Goal: Information Seeking & Learning: Check status

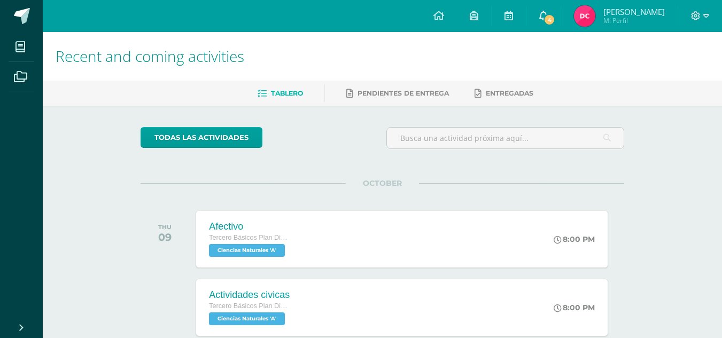
click at [548, 17] on icon at bounding box center [543, 16] width 9 height 10
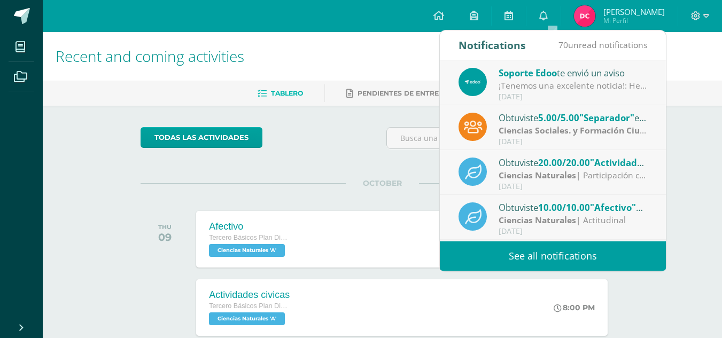
click at [556, 96] on div "[DATE]" at bounding box center [573, 96] width 149 height 9
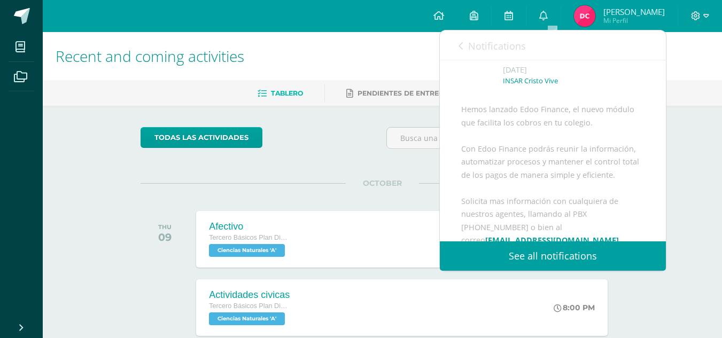
scroll to position [107, 0]
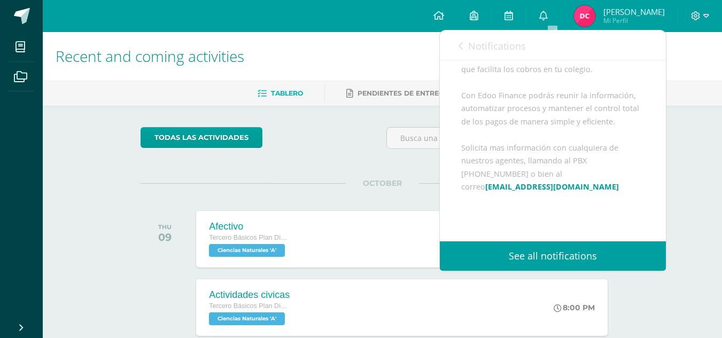
click at [487, 45] on span "Notifications" at bounding box center [497, 46] width 58 height 13
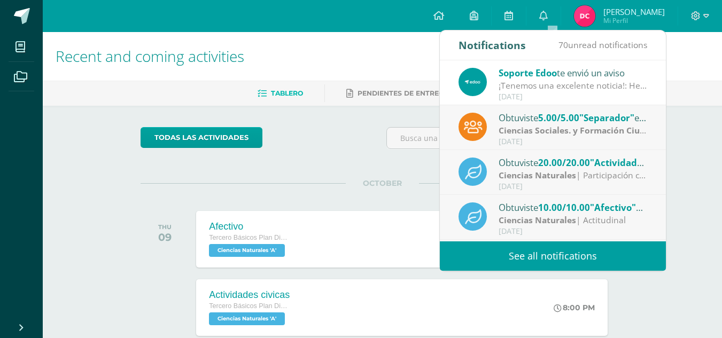
click at [574, 134] on strong "Ciencias Sociales. y Formación Ciudadana" at bounding box center [585, 131] width 172 height 12
click at [609, 116] on span ""Separador"" at bounding box center [606, 118] width 55 height 12
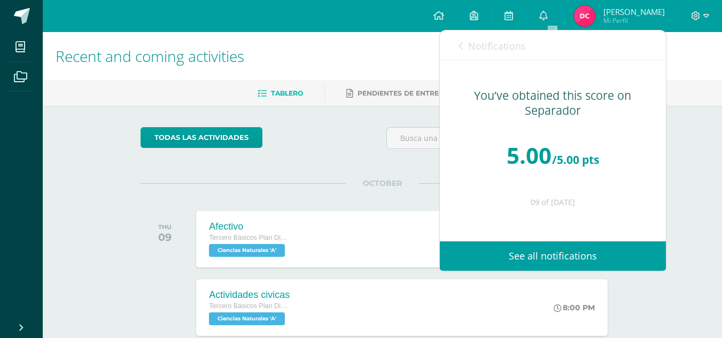
scroll to position [0, 0]
click at [486, 55] on link "Notifications" at bounding box center [492, 45] width 67 height 30
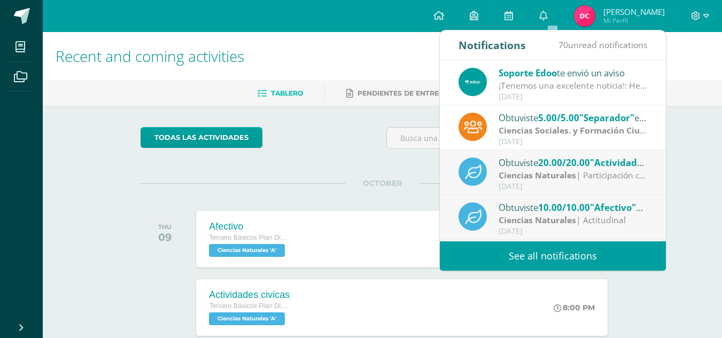
click at [628, 167] on span ""Actividades civicas"" at bounding box center [636, 163] width 93 height 12
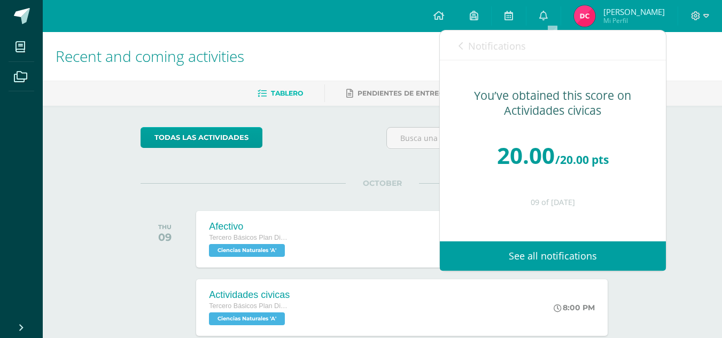
click at [494, 53] on link "Notifications" at bounding box center [492, 45] width 67 height 30
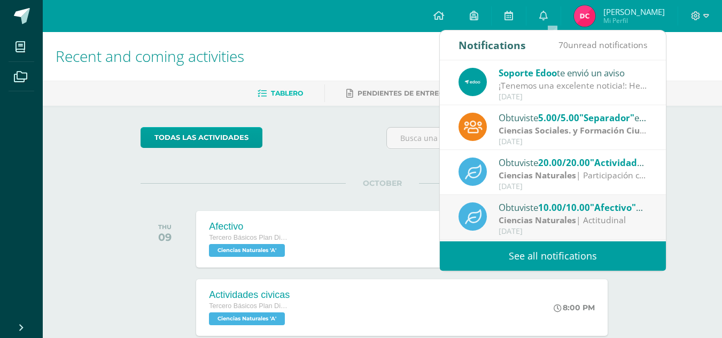
scroll to position [53, 0]
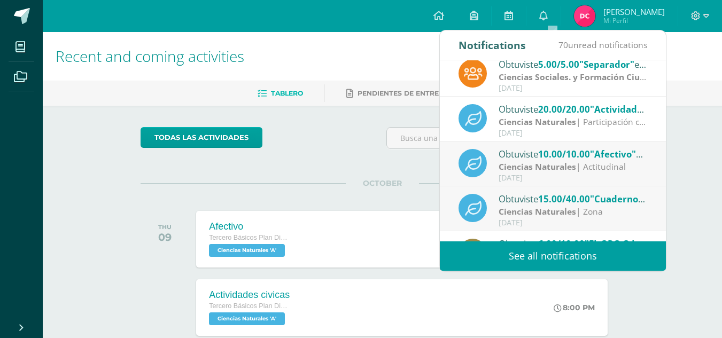
click at [354, 56] on h1 "Recent and coming activities" at bounding box center [383, 56] width 654 height 49
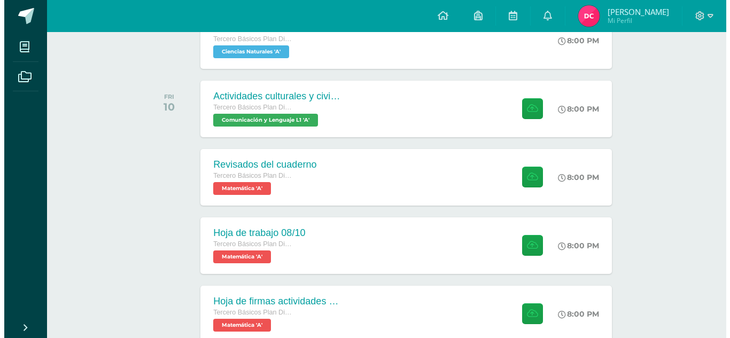
scroll to position [321, 0]
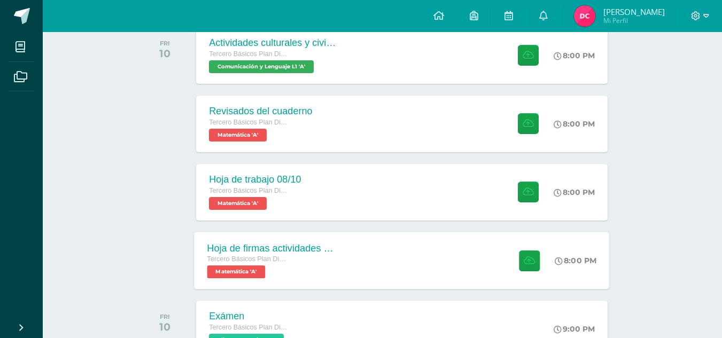
click at [301, 257] on div "Tercero Básicos Plan Diario" at bounding box center [271, 260] width 129 height 12
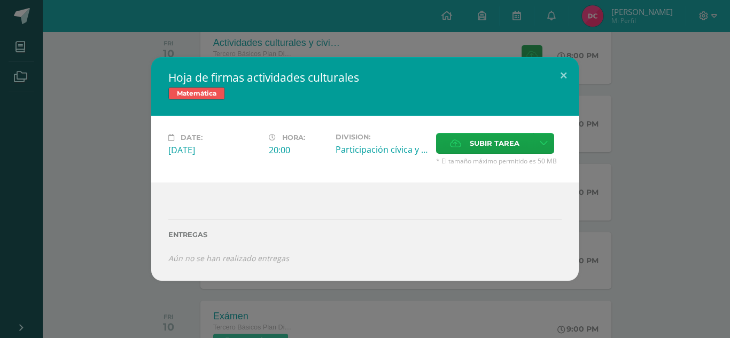
click at [88, 238] on div "Hoja de firmas actividades culturales Matemática Date: Friday 10 de October Hor…" at bounding box center [365, 168] width 722 height 223
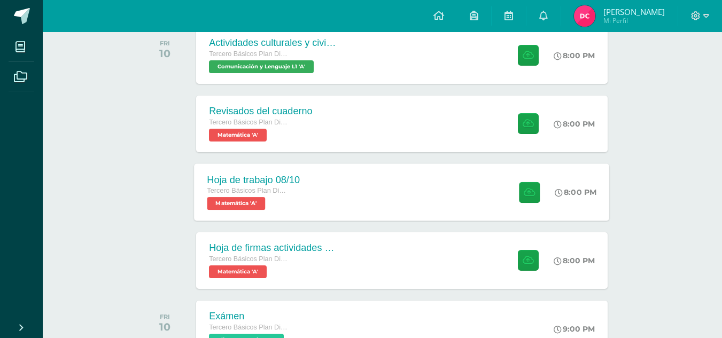
click at [229, 189] on span "Tercero Básicos Plan Diario" at bounding box center [247, 190] width 81 height 7
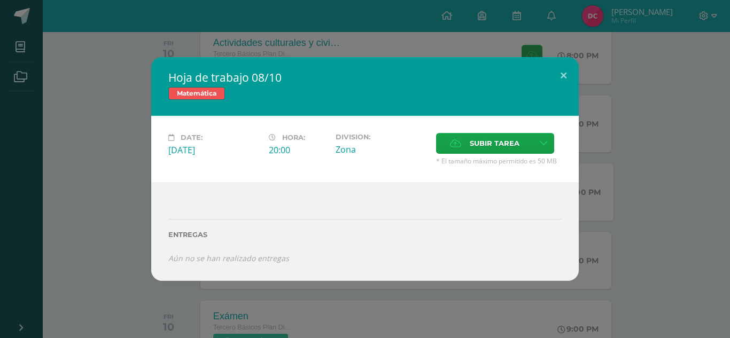
click at [125, 189] on div "Hoja de trabajo 08/10 Matemática Date: Friday 10 de October Hora: 20:00 Divisio…" at bounding box center [365, 168] width 722 height 223
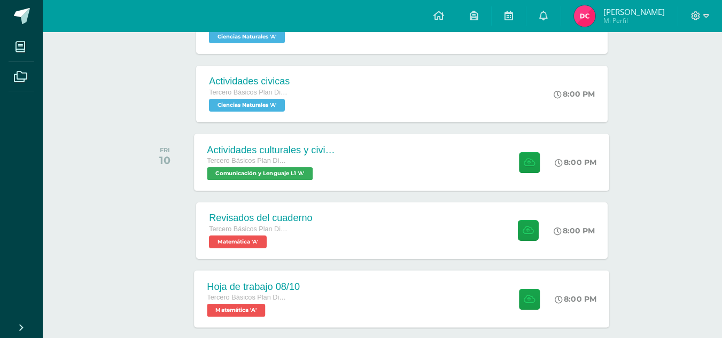
scroll to position [160, 0]
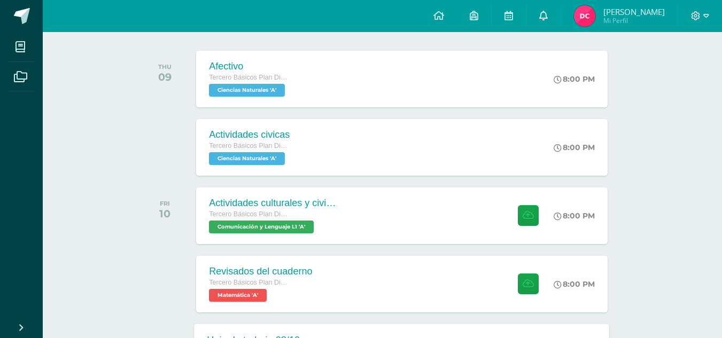
click at [551, 22] on link "0" at bounding box center [543, 16] width 34 height 32
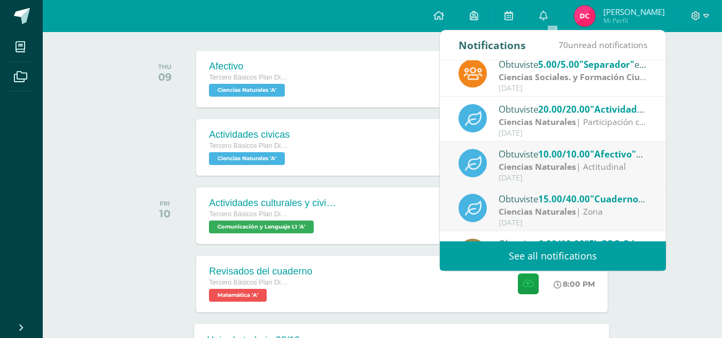
scroll to position [107, 0]
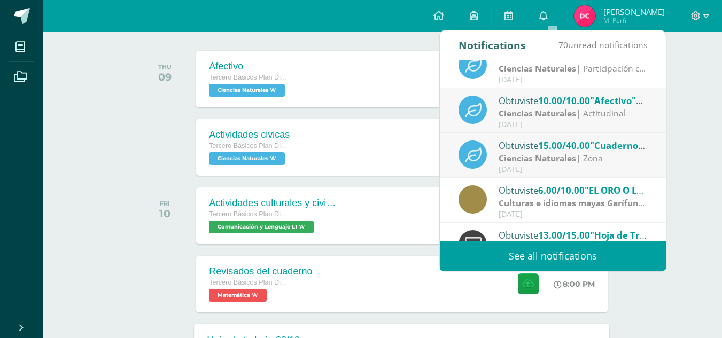
click at [678, 122] on div "Recent and coming activities Tablero Pendientes de entrega Entregadas todas las…" at bounding box center [382, 328] width 679 height 912
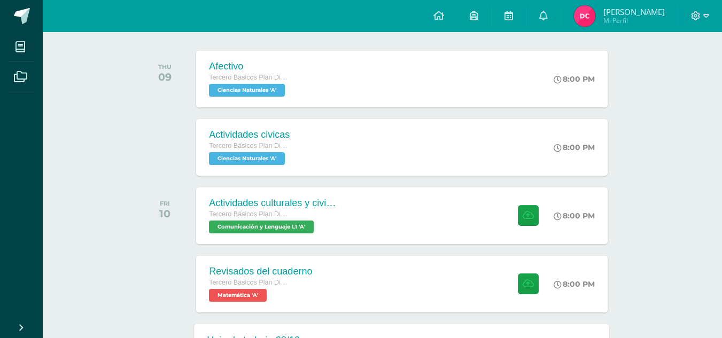
click at [586, 18] on img at bounding box center [584, 15] width 21 height 21
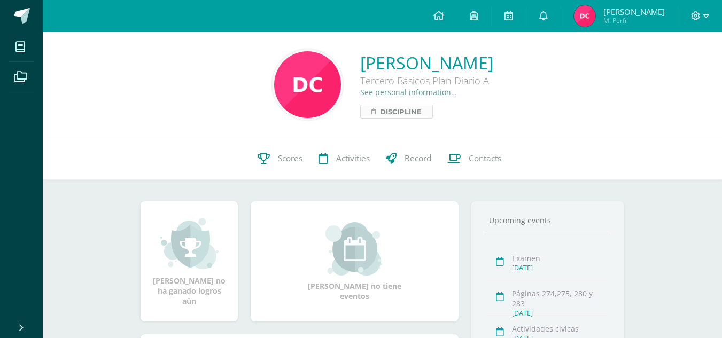
click at [380, 109] on span "Discipline" at bounding box center [401, 111] width 42 height 13
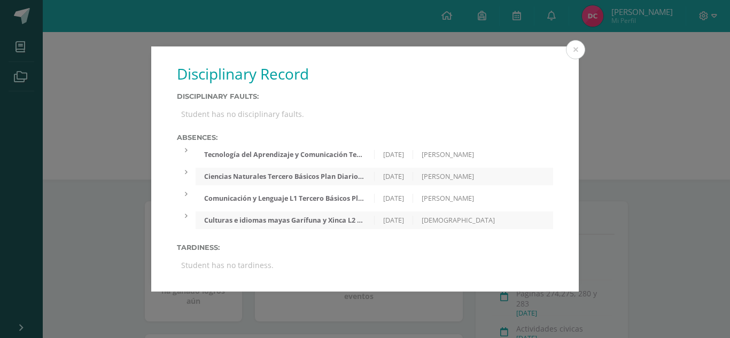
click at [621, 103] on div "Disciplinary Record Disciplinary faults: Student has no disciplinary faults. Ab…" at bounding box center [365, 169] width 722 height 245
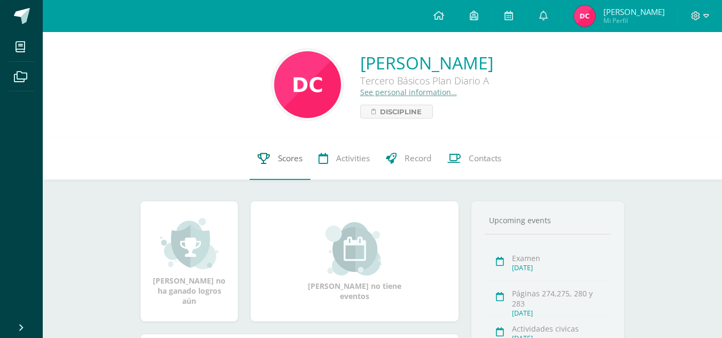
click at [277, 169] on link "Scores" at bounding box center [280, 158] width 61 height 43
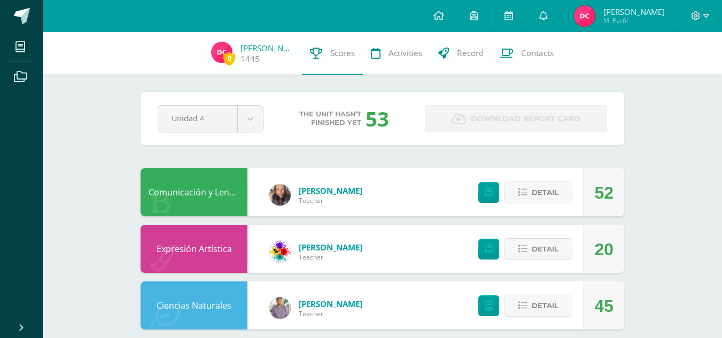
scroll to position [53, 0]
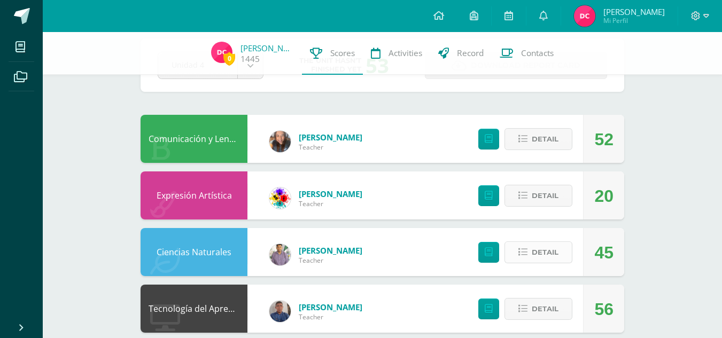
click at [564, 261] on button "Detail" at bounding box center [539, 253] width 68 height 22
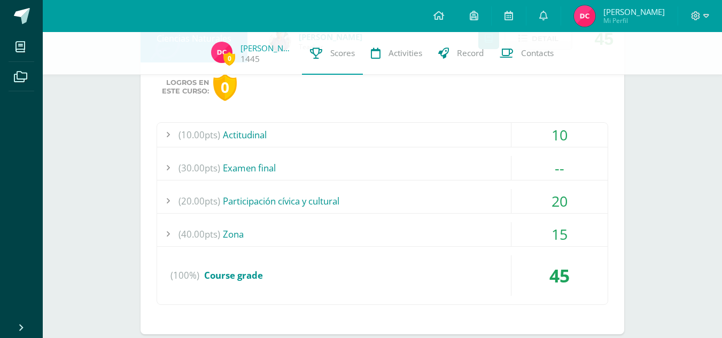
scroll to position [214, 0]
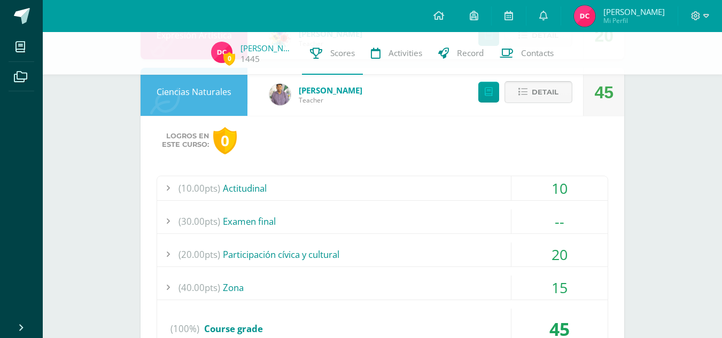
click at [563, 92] on button "Detail" at bounding box center [539, 92] width 68 height 22
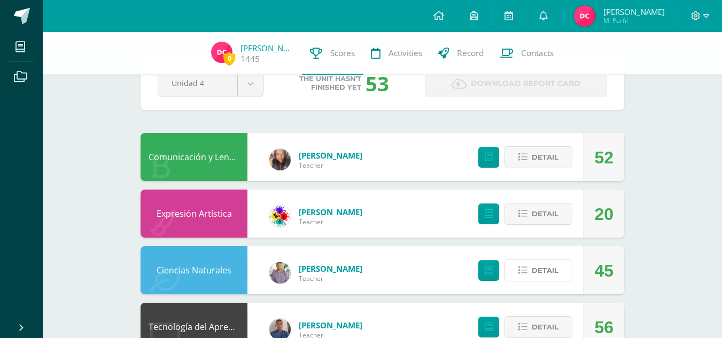
scroll to position [0, 0]
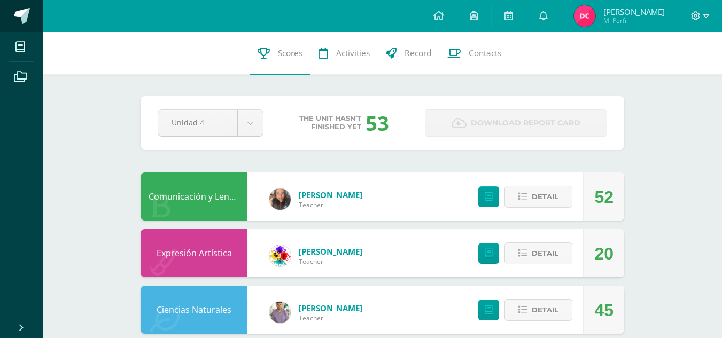
click at [22, 8] on span at bounding box center [22, 16] width 16 height 16
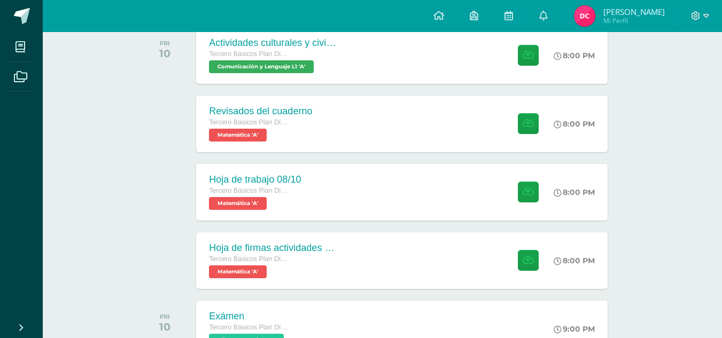
scroll to position [267, 0]
